Goal: Information Seeking & Learning: Learn about a topic

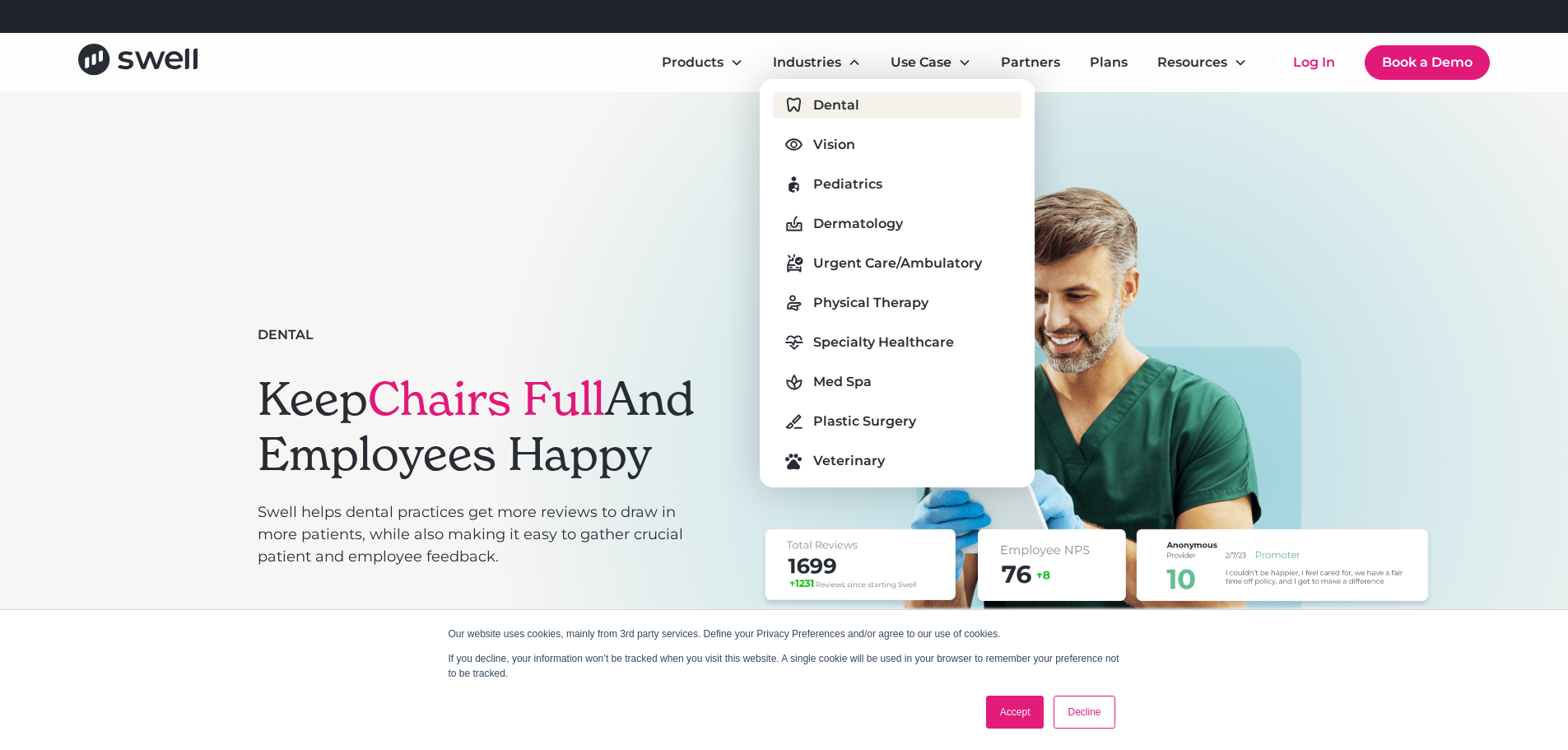
click at [838, 105] on div "Dental" at bounding box center [836, 105] width 46 height 20
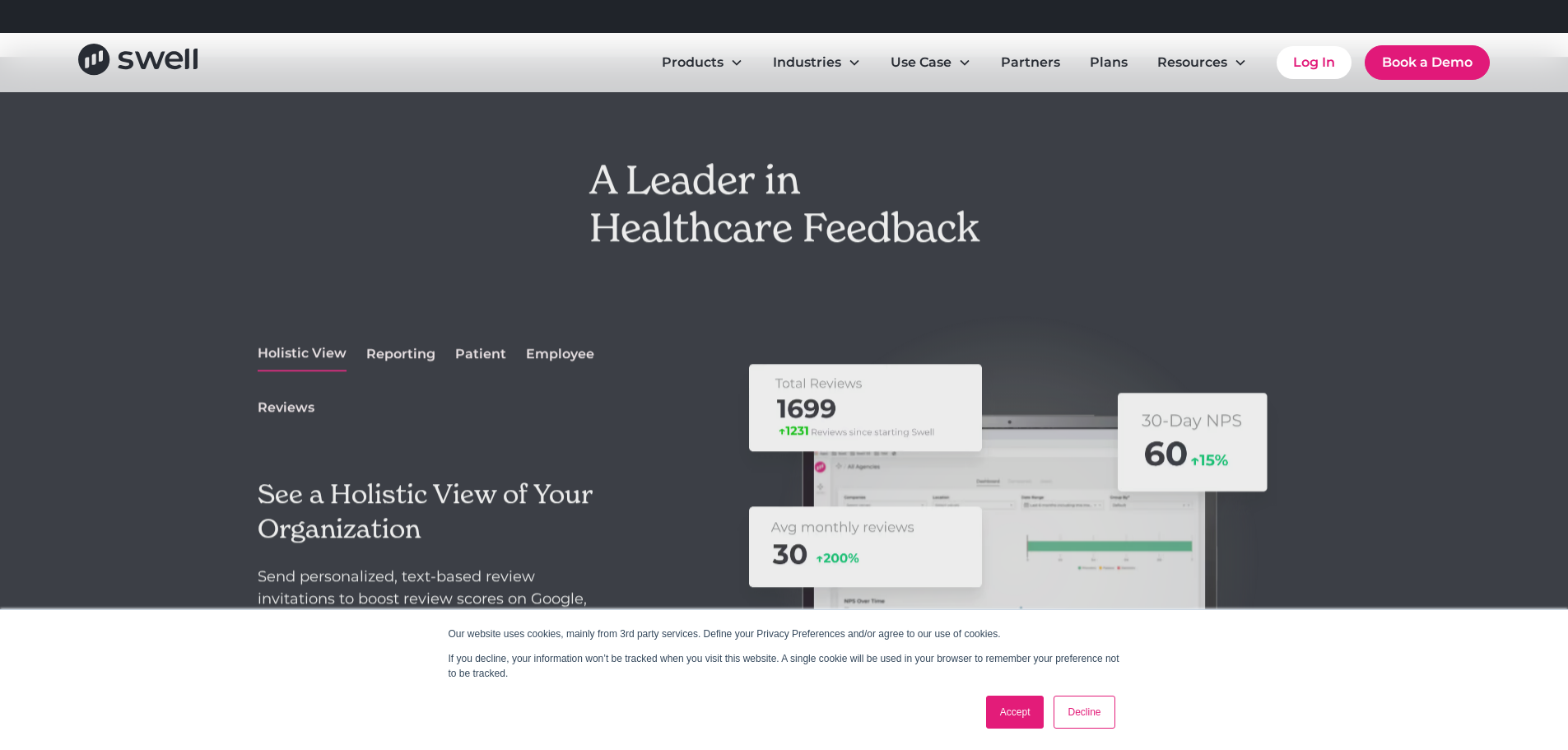
scroll to position [2222, 0]
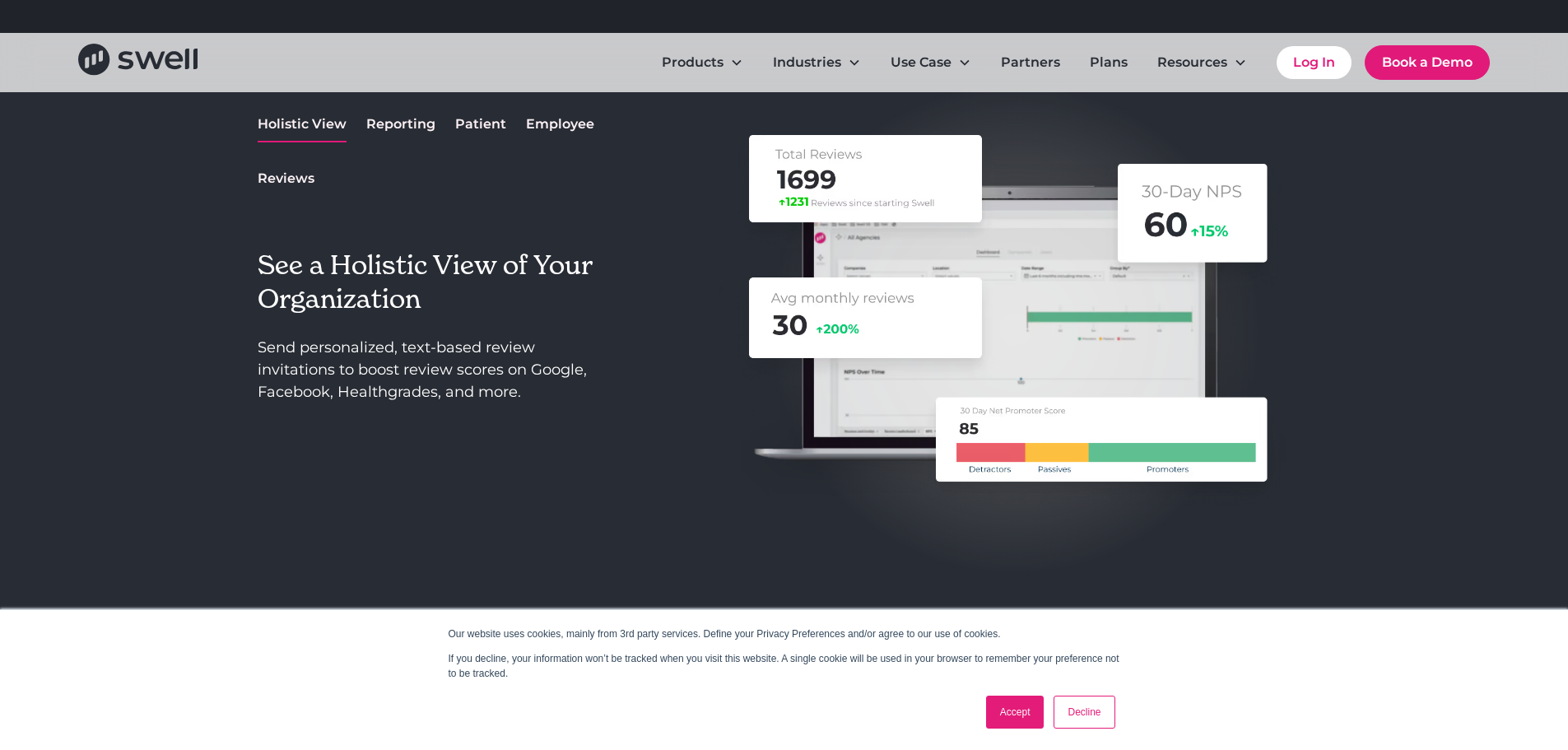
click at [466, 120] on div "Patient" at bounding box center [481, 124] width 51 height 20
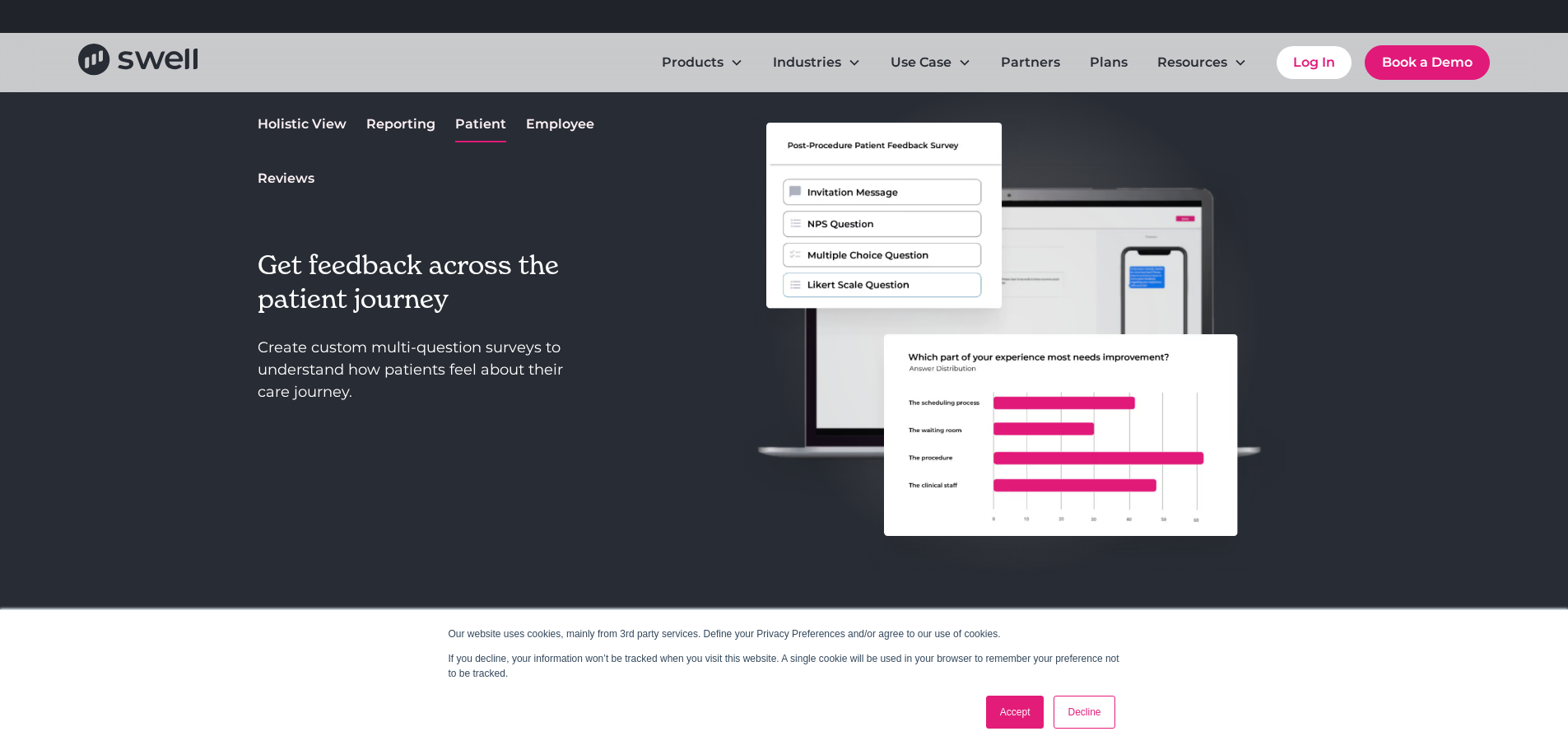
click at [414, 127] on div "Reporting" at bounding box center [401, 124] width 70 height 20
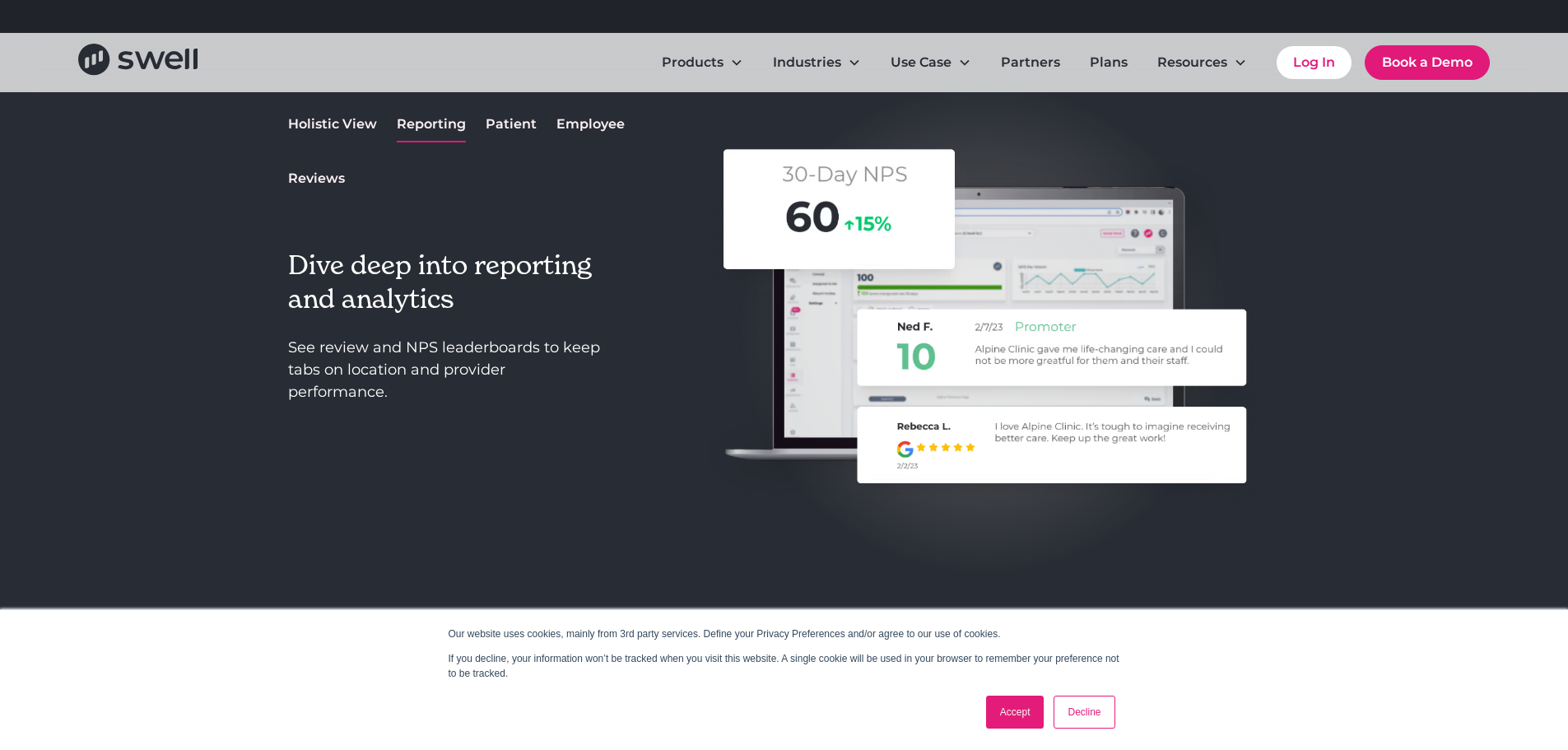
click at [323, 125] on div "Holistic View" at bounding box center [332, 124] width 89 height 20
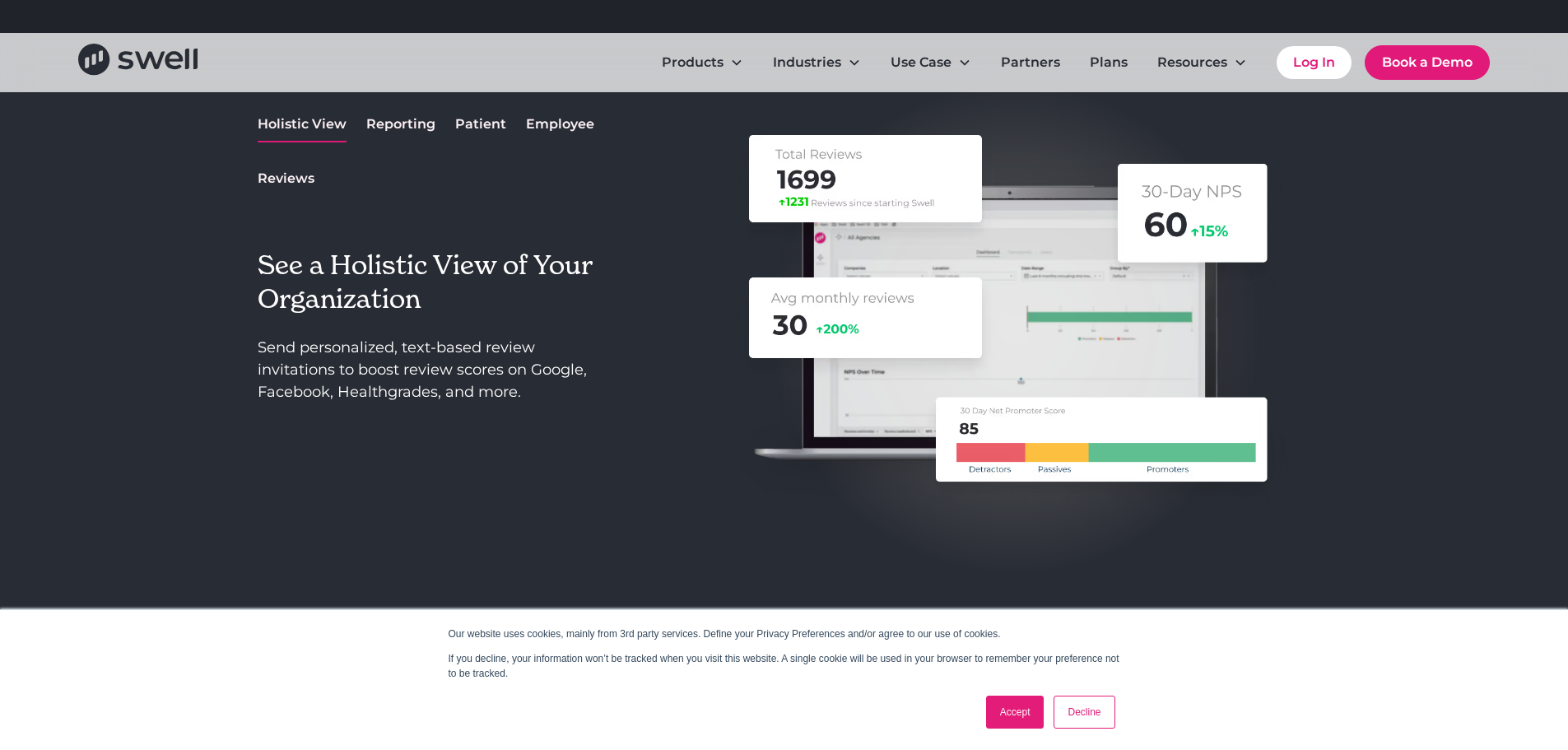
click at [559, 124] on div "Employee" at bounding box center [560, 124] width 69 height 20
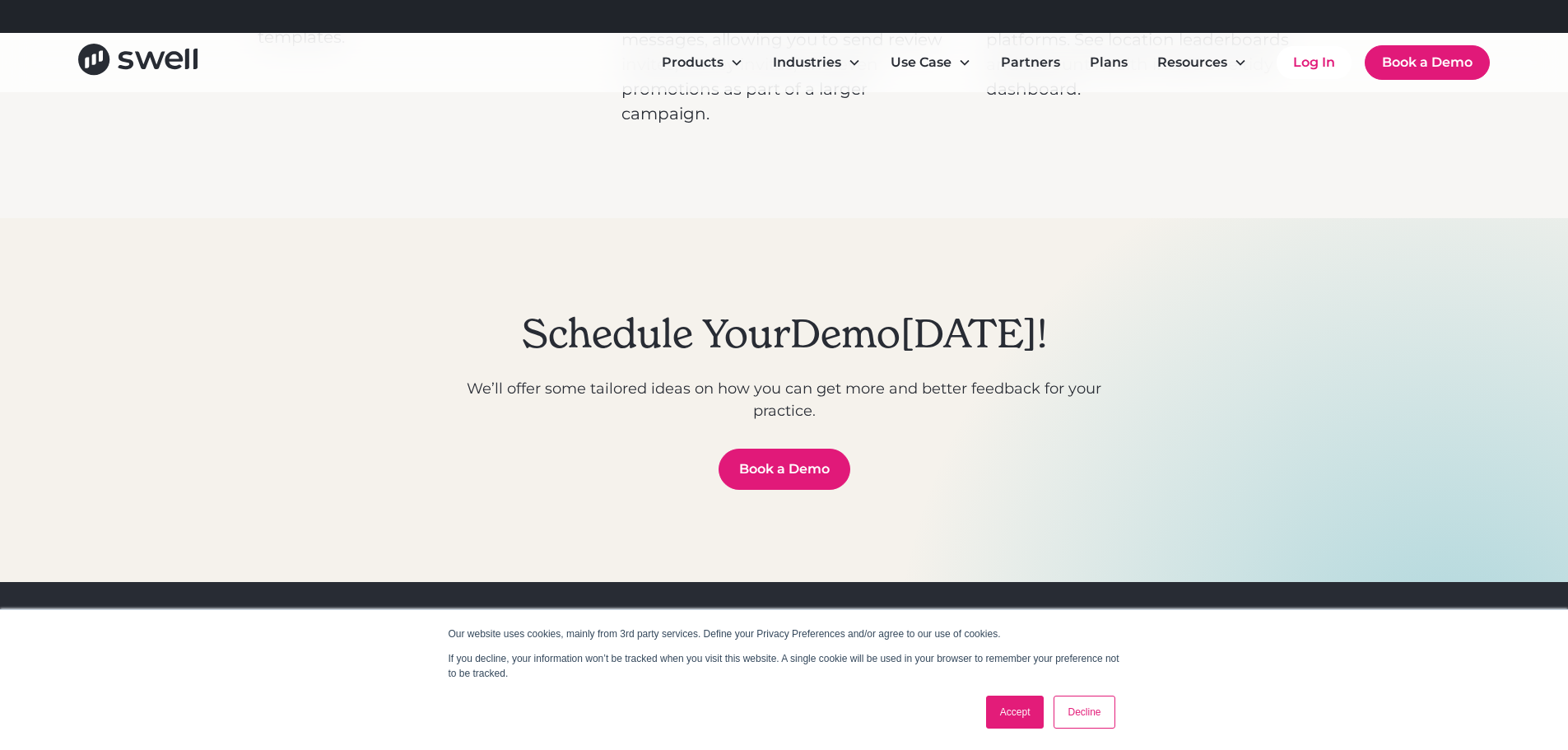
scroll to position [5925, 0]
